Goal: Information Seeking & Learning: Learn about a topic

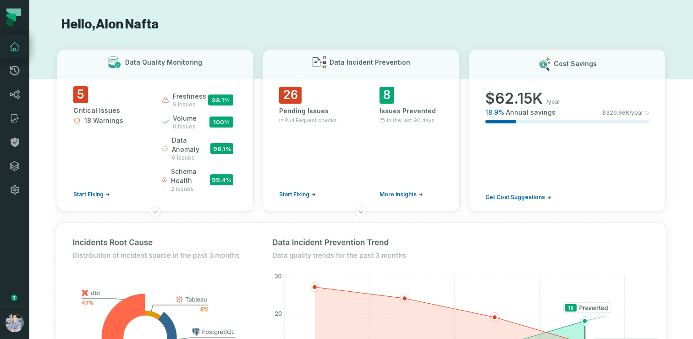
click at [12, 89] on icon at bounding box center [14, 94] width 11 height 11
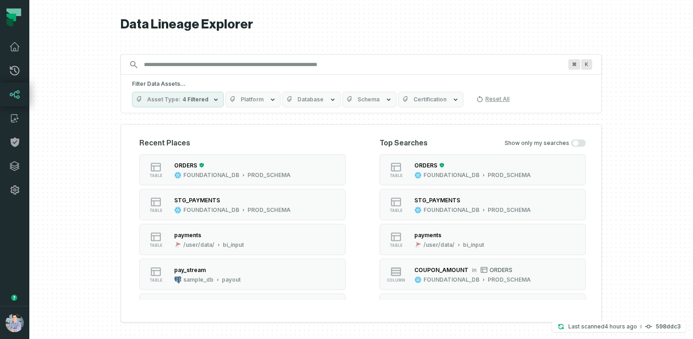
click at [81, 87] on div at bounding box center [361, 169] width 664 height 339
click at [265, 101] on button "Platform" at bounding box center [253, 100] width 55 height 16
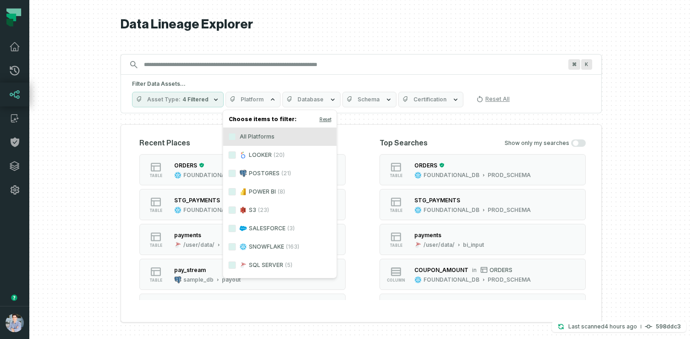
click at [258, 227] on label "SALESFORCE (3)" at bounding box center [280, 228] width 114 height 18
click at [236, 227] on button "SALESFORCE (3)" at bounding box center [232, 228] width 7 height 7
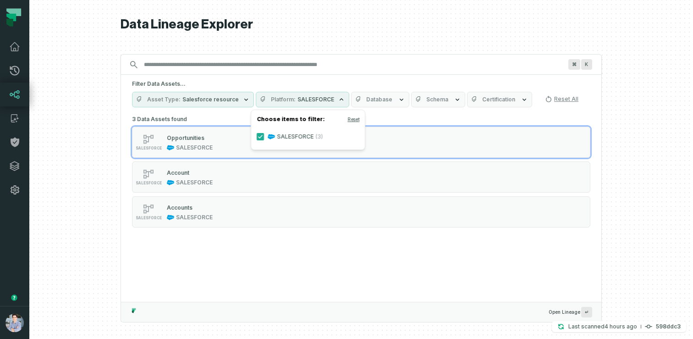
click at [286, 135] on label "SALESFORCE (3)" at bounding box center [308, 136] width 114 height 18
click at [264, 135] on button "SALESFORCE (3)" at bounding box center [260, 136] width 7 height 7
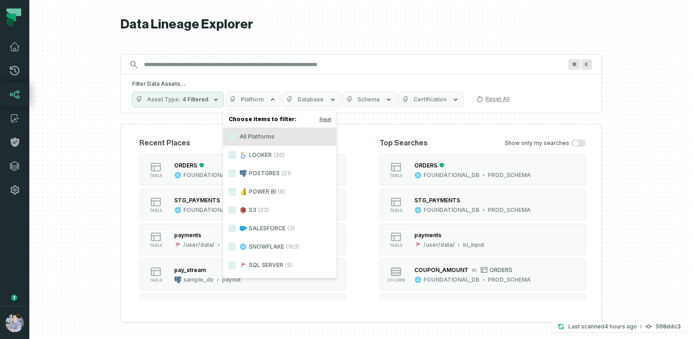
click at [69, 143] on div at bounding box center [361, 169] width 664 height 339
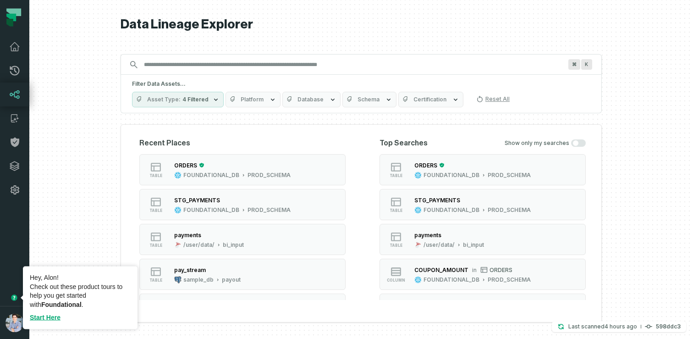
click at [17, 283] on button "button" at bounding box center [14, 254] width 29 height 104
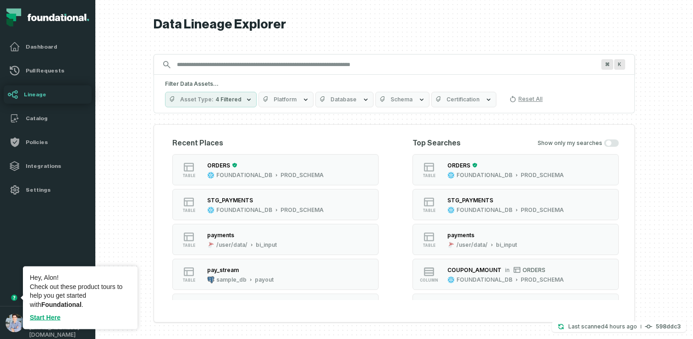
click at [16, 298] on icon "Tooltip anchor" at bounding box center [14, 297] width 6 height 6
click at [36, 317] on link "Start Here" at bounding box center [45, 317] width 31 height 7
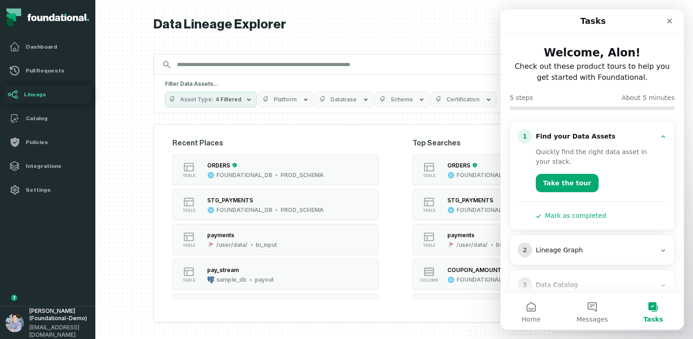
click at [583, 57] on div "Welcome, Alon!" at bounding box center [593, 52] width 158 height 17
click at [591, 68] on div "Check out these product tours to help you get started with Foundational." at bounding box center [593, 72] width 158 height 22
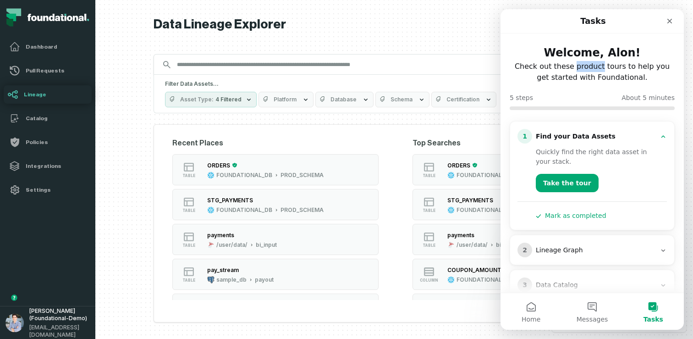
click at [591, 68] on div "Check out these product tours to help you get started with Foundational." at bounding box center [593, 72] width 158 height 22
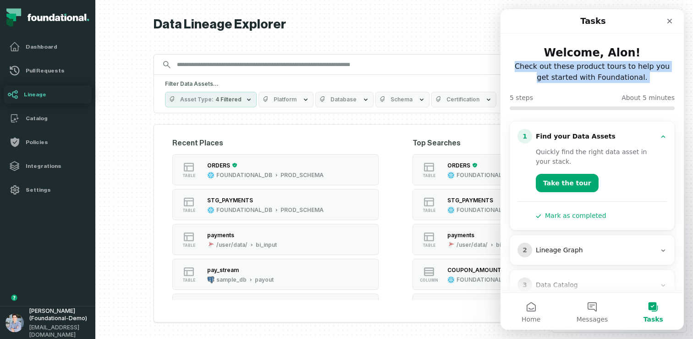
click at [606, 71] on div "Check out these product tours to help you get started with Foundational." at bounding box center [593, 72] width 158 height 22
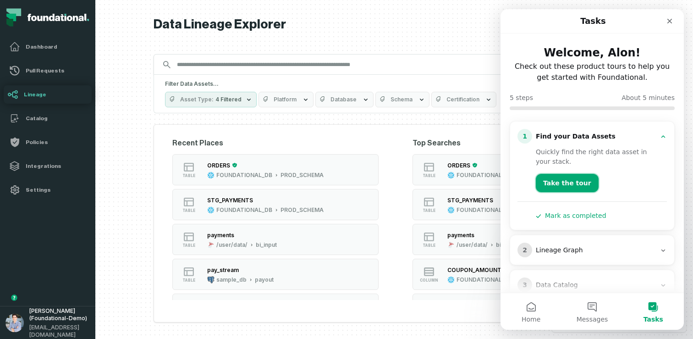
click at [564, 181] on button "Take the tour" at bounding box center [567, 183] width 63 height 18
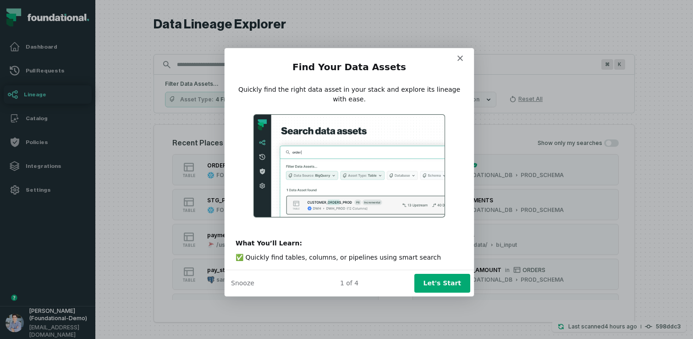
click at [459, 58] on polygon "Close" at bounding box center [460, 58] width 6 height 6
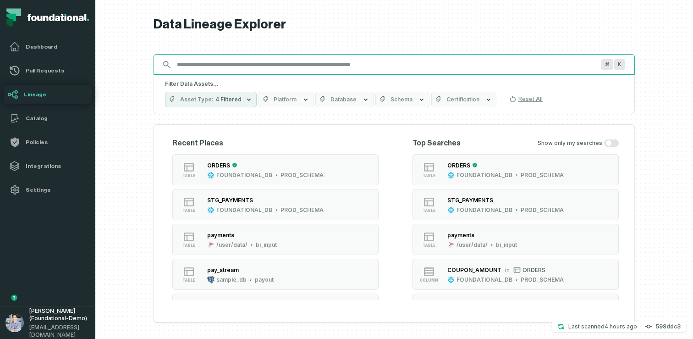
click at [351, 65] on input "Discovery Provider cmdk menu" at bounding box center [385, 64] width 429 height 15
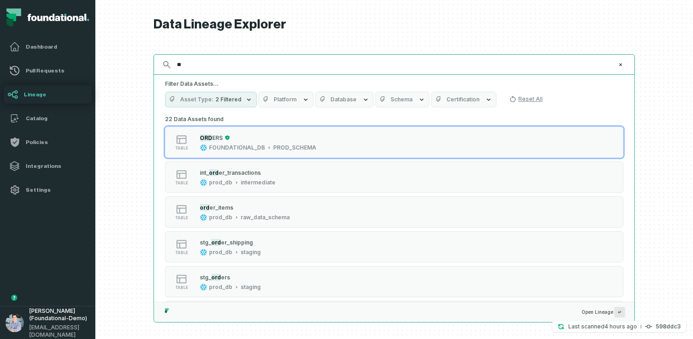
type input "*"
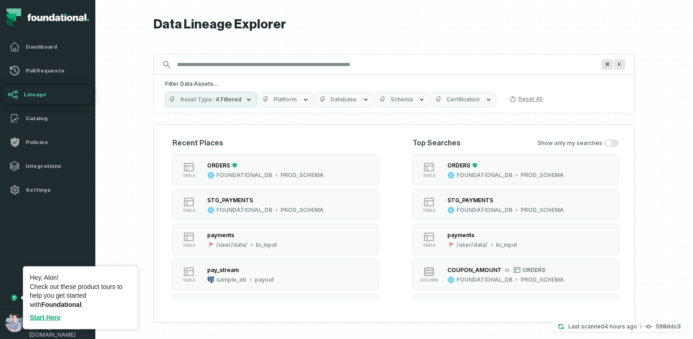
click at [11, 298] on icon "Tooltip anchor" at bounding box center [14, 297] width 6 height 6
click at [44, 317] on link "Start Here" at bounding box center [45, 317] width 31 height 7
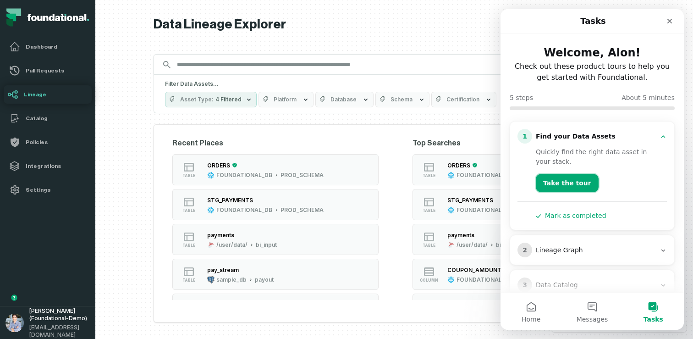
click at [565, 179] on button "Take the tour" at bounding box center [567, 183] width 63 height 18
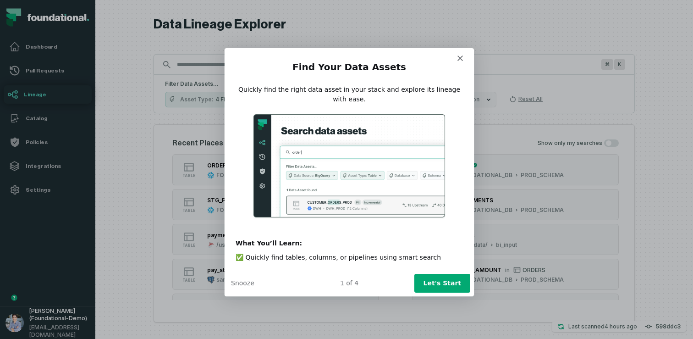
click at [456, 54] on div "Intercom messenger" at bounding box center [348, 54] width 249 height 13
click at [459, 56] on polygon "Close" at bounding box center [460, 58] width 6 height 6
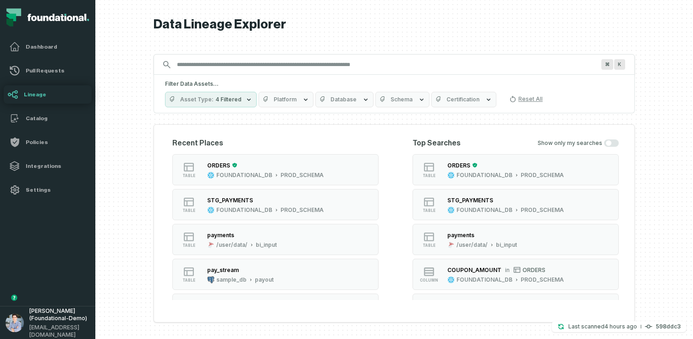
click at [370, 40] on div "Data Lineage Explorer Search for assets across the organization ⌘ K Filter Data…" at bounding box center [394, 169] width 481 height 339
